Goal: Information Seeking & Learning: Learn about a topic

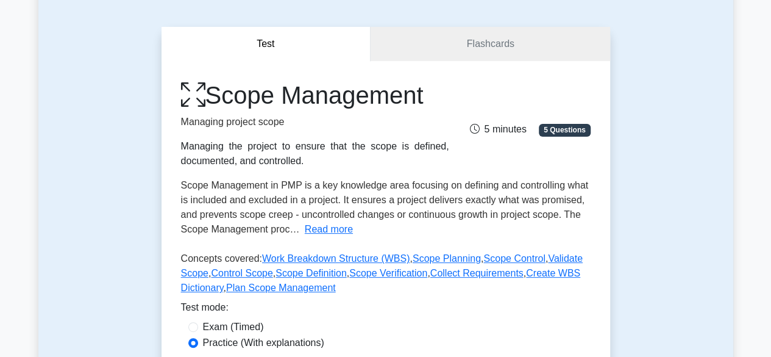
scroll to position [183, 0]
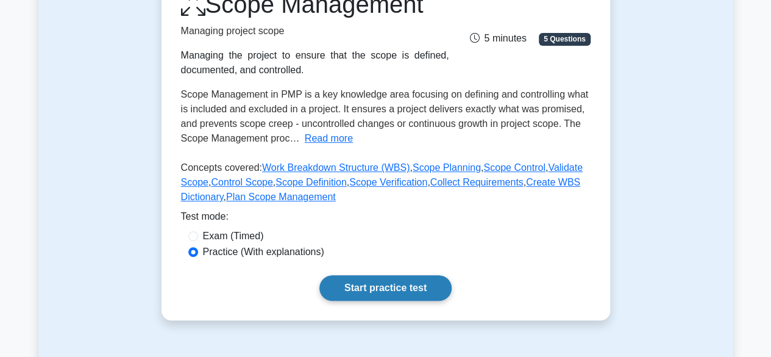
click at [420, 285] on link "Start practice test" at bounding box center [385, 288] width 132 height 26
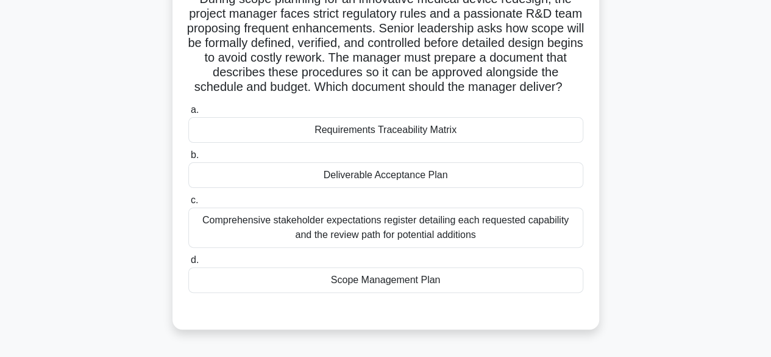
scroll to position [183, 0]
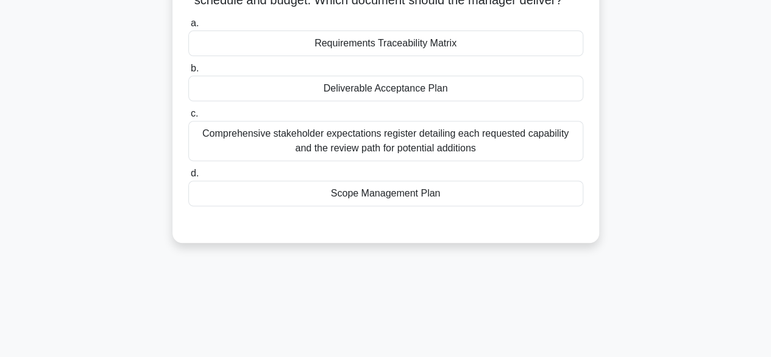
click at [437, 153] on div "Comprehensive stakeholder expectations register detailing each requested capabi…" at bounding box center [385, 141] width 395 height 40
click at [188, 118] on input "c. Comprehensive stakeholder expectations register detailing each requested cap…" at bounding box center [188, 114] width 0 height 8
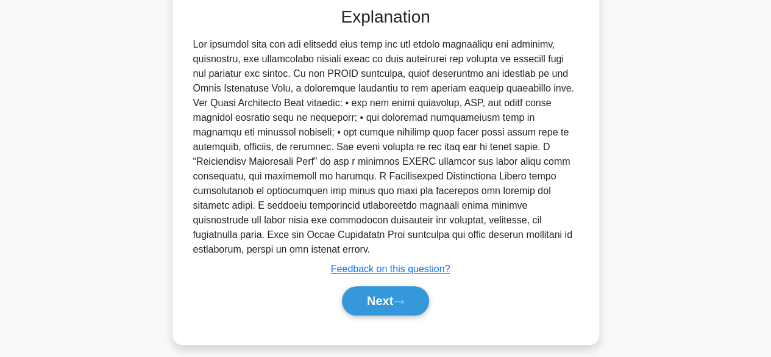
scroll to position [410, 0]
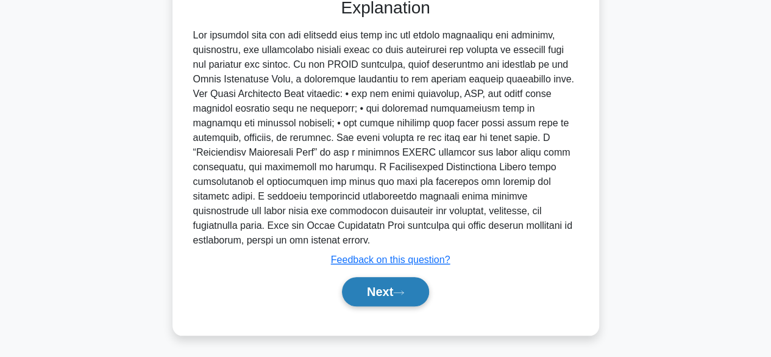
click at [357, 290] on button "Next" at bounding box center [385, 291] width 87 height 29
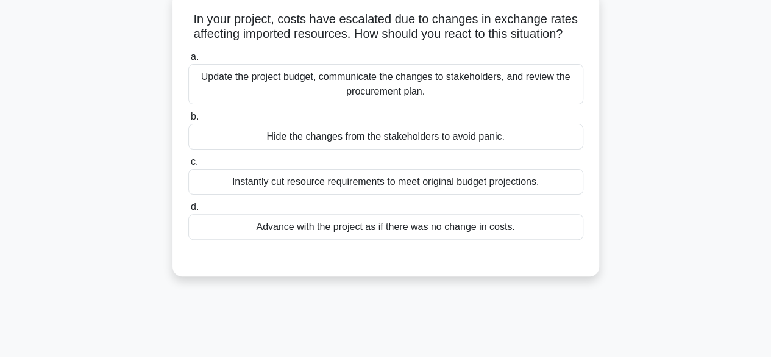
scroll to position [61, 0]
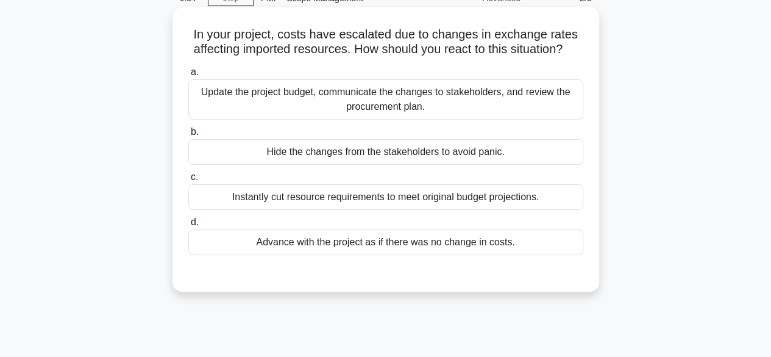
click at [386, 118] on div "Update the project budget, communicate the changes to stakeholders, and review …" at bounding box center [385, 99] width 395 height 40
click at [188, 76] on input "a. Update the project budget, communicate the changes to stakeholders, and revi…" at bounding box center [188, 72] width 0 height 8
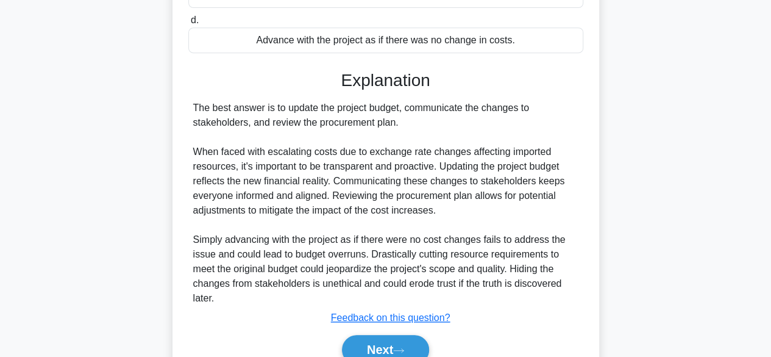
scroll to position [335, 0]
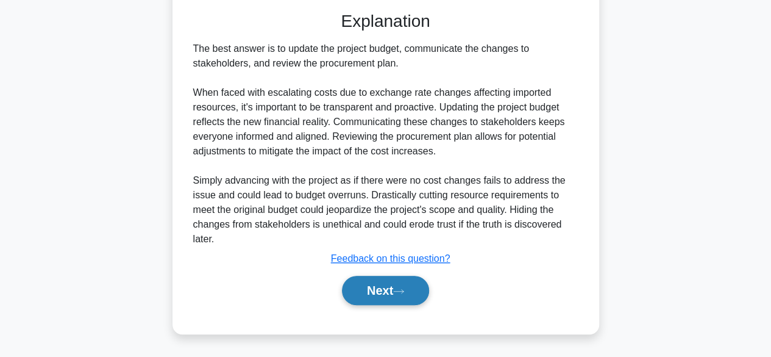
click at [382, 285] on button "Next" at bounding box center [385, 290] width 87 height 29
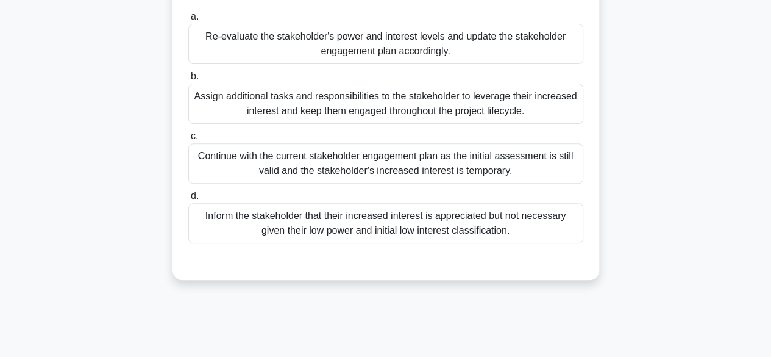
scroll to position [180, 0]
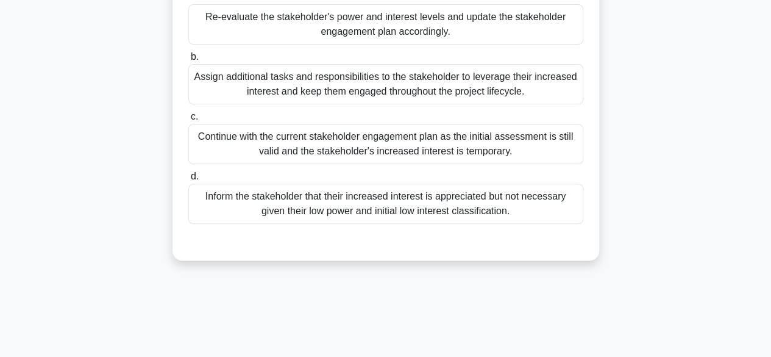
click at [495, 27] on div "Re-evaluate the stakeholder's power and interest levels and update the stakehol…" at bounding box center [385, 24] width 395 height 40
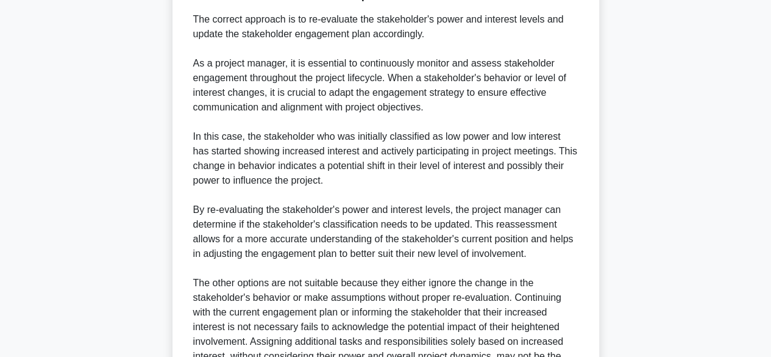
scroll to position [627, 0]
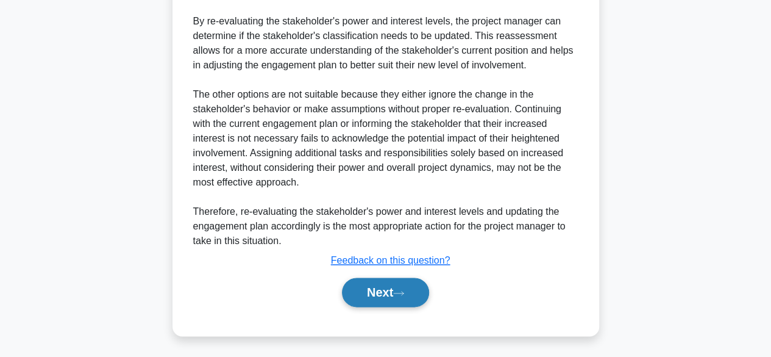
click at [392, 296] on button "Next" at bounding box center [385, 291] width 87 height 29
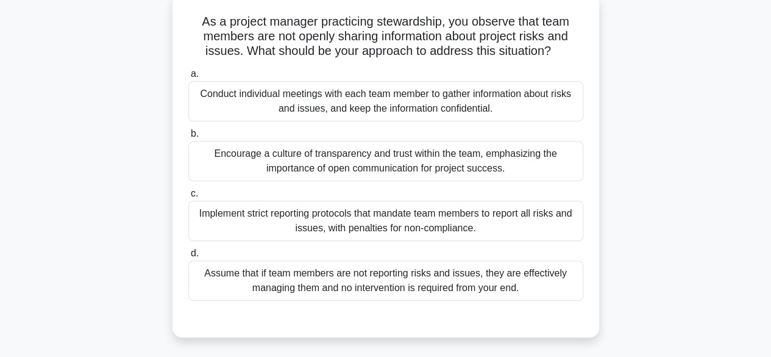
scroll to position [58, 0]
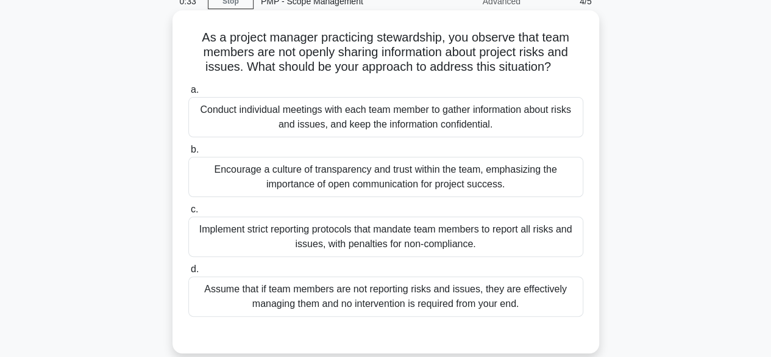
click at [399, 119] on div "Conduct individual meetings with each team member to gather information about r…" at bounding box center [385, 117] width 395 height 40
click at [188, 94] on input "a. Conduct individual meetings with each team member to gather information abou…" at bounding box center [188, 90] width 0 height 8
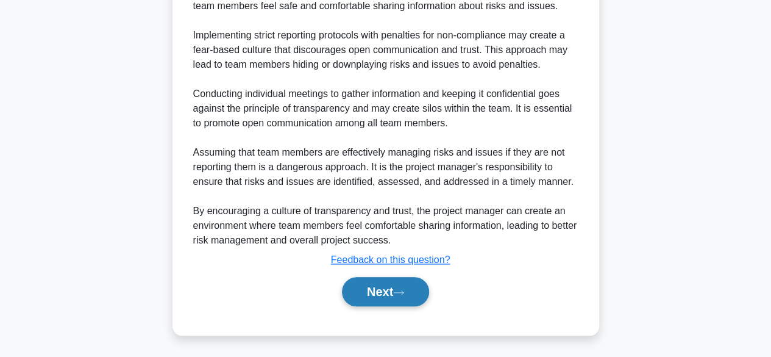
click at [381, 305] on button "Next" at bounding box center [385, 291] width 87 height 29
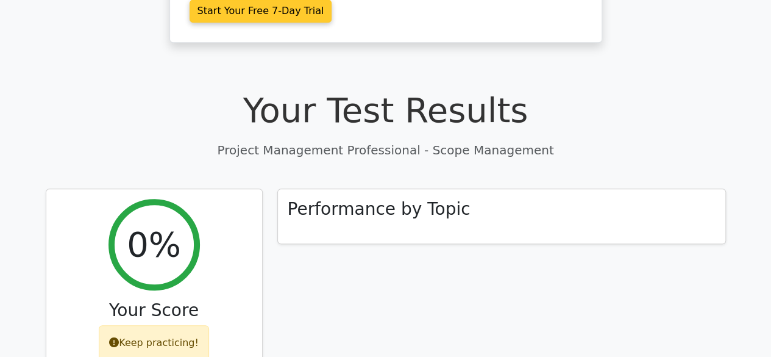
scroll to position [183, 0]
